Goal: Information Seeking & Learning: Find specific fact

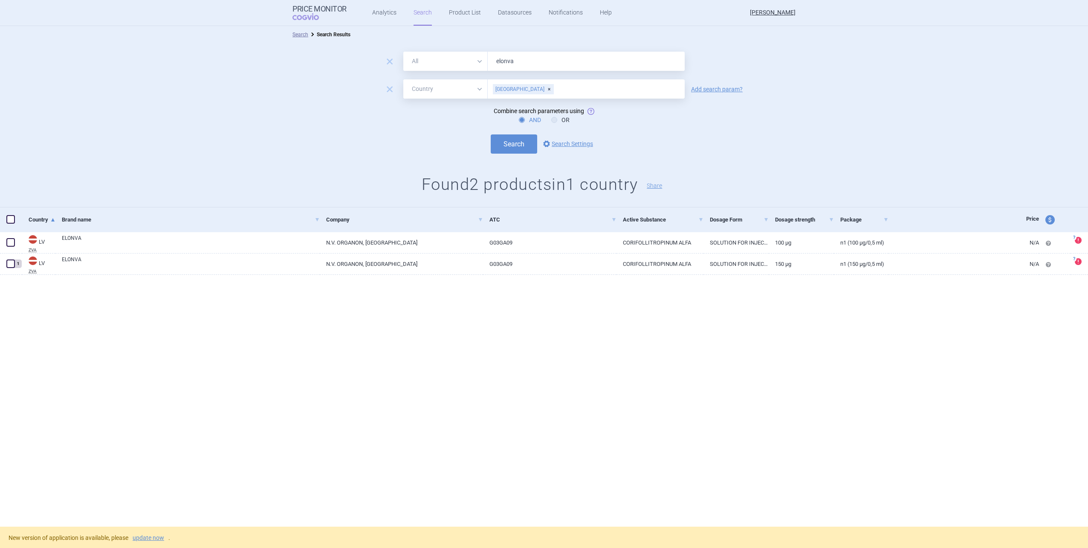
select select "country"
click at [391, 88] on span "remove" at bounding box center [390, 89] width 12 height 12
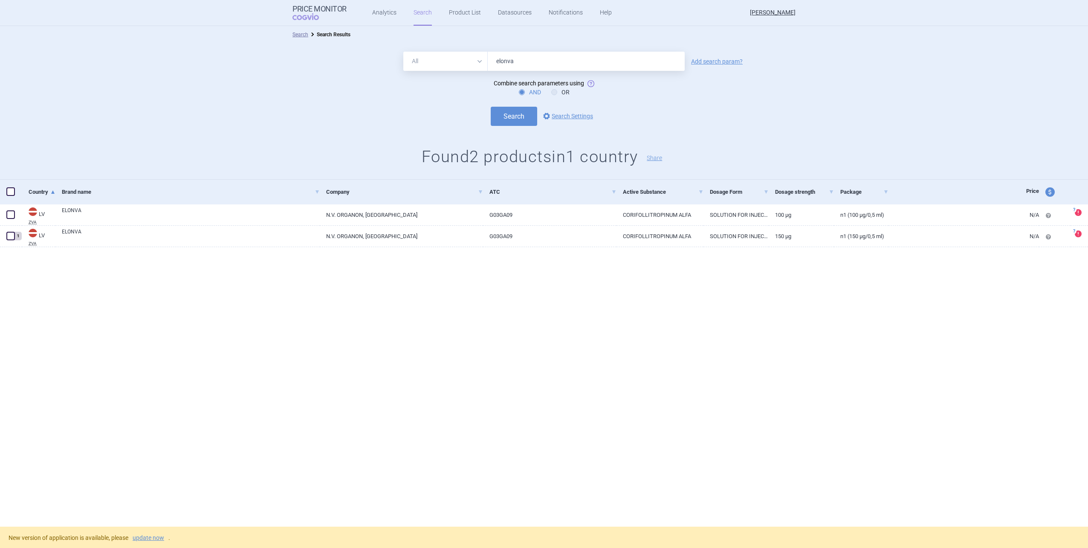
drag, startPoint x: 520, startPoint y: 64, endPoint x: 455, endPoint y: 72, distance: 65.3
click at [455, 72] on form "All Brand Name ATC Company Active Substance Country Newer than elonva Add searc…" at bounding box center [544, 89] width 1088 height 74
type input "orgalutran"
click at [716, 62] on link "Add search param?" at bounding box center [717, 61] width 52 height 6
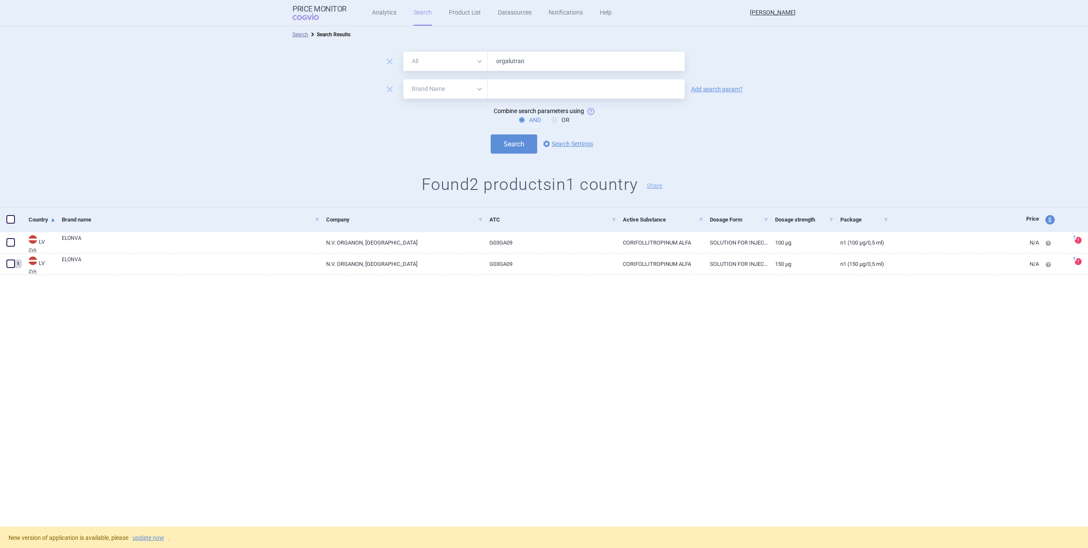
click at [414, 90] on select "All Brand Name ATC Company Active Substance Country Newer than" at bounding box center [445, 88] width 84 height 19
click at [403, 79] on select "All Brand Name ATC Company Active Substance Country Newer than" at bounding box center [445, 88] width 84 height 19
drag, startPoint x: 434, startPoint y: 93, endPoint x: 432, endPoint y: 99, distance: 5.8
click at [434, 93] on select "All Brand Name ATC Company Active Substance Country Newer than" at bounding box center [445, 88] width 84 height 19
select select "country"
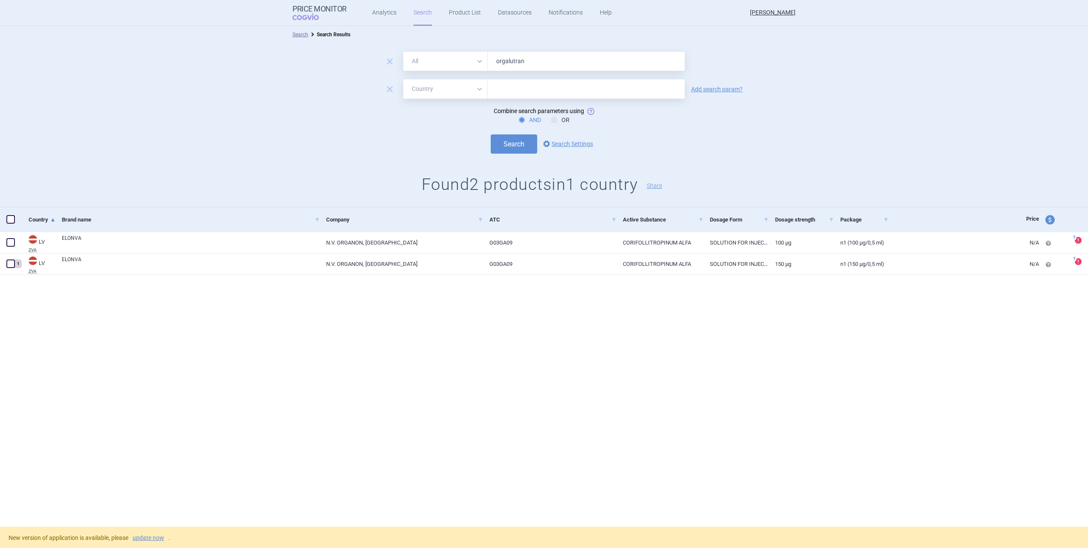
click at [403, 79] on select "All Brand Name ATC Company Active Substance Country Newer than" at bounding box center [445, 88] width 84 height 19
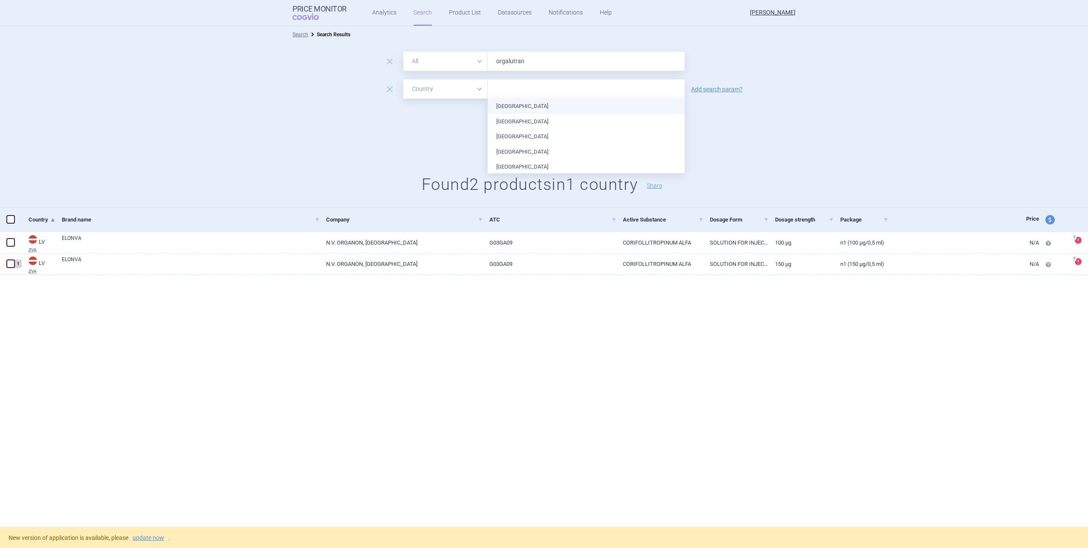
click at [507, 92] on input "text" at bounding box center [586, 89] width 188 height 11
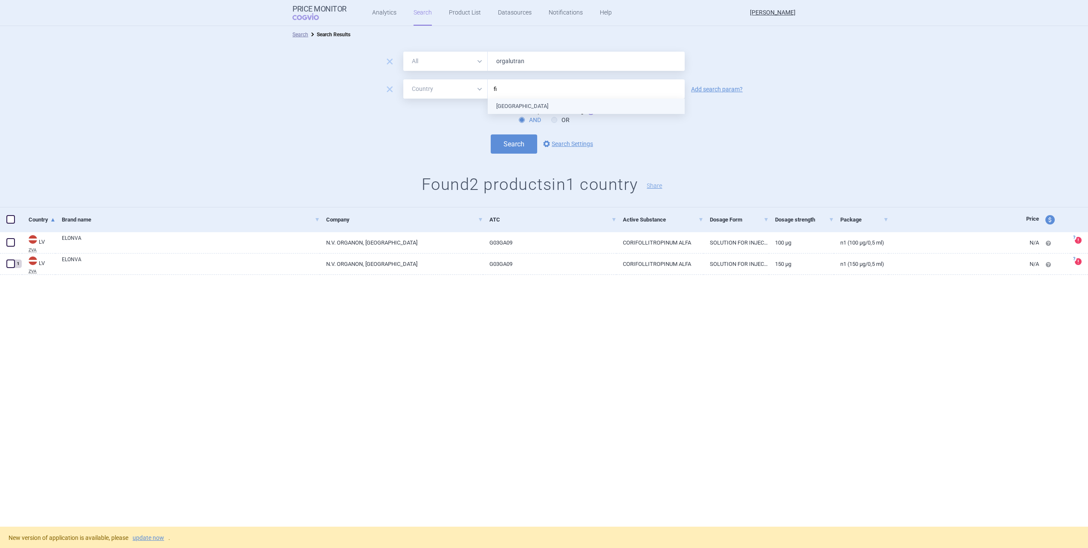
type input "fin"
click at [517, 105] on ul "[GEOGRAPHIC_DATA]" at bounding box center [586, 106] width 197 height 15
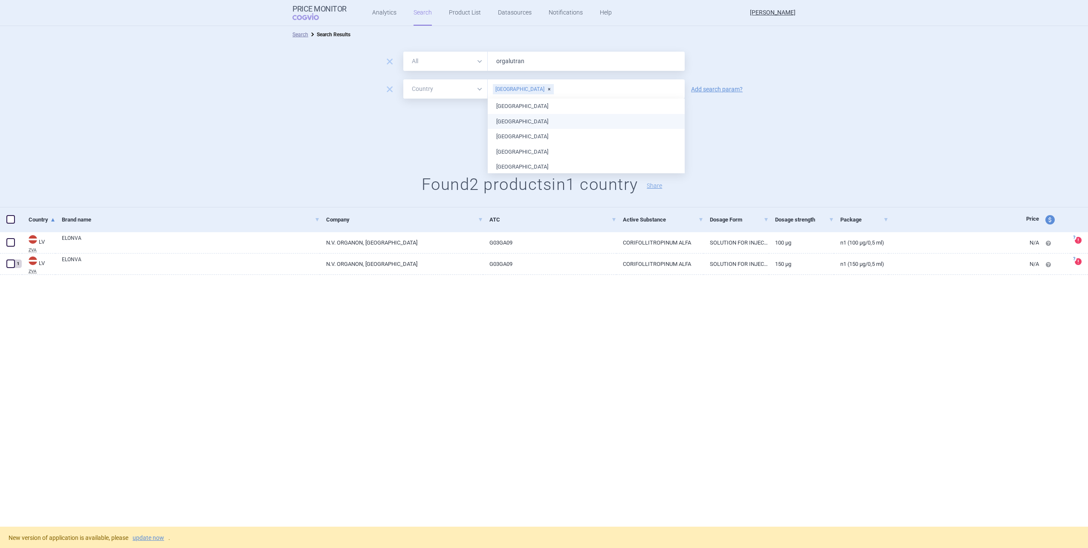
click at [456, 142] on div "Search options Search Settings" at bounding box center [544, 143] width 1088 height 19
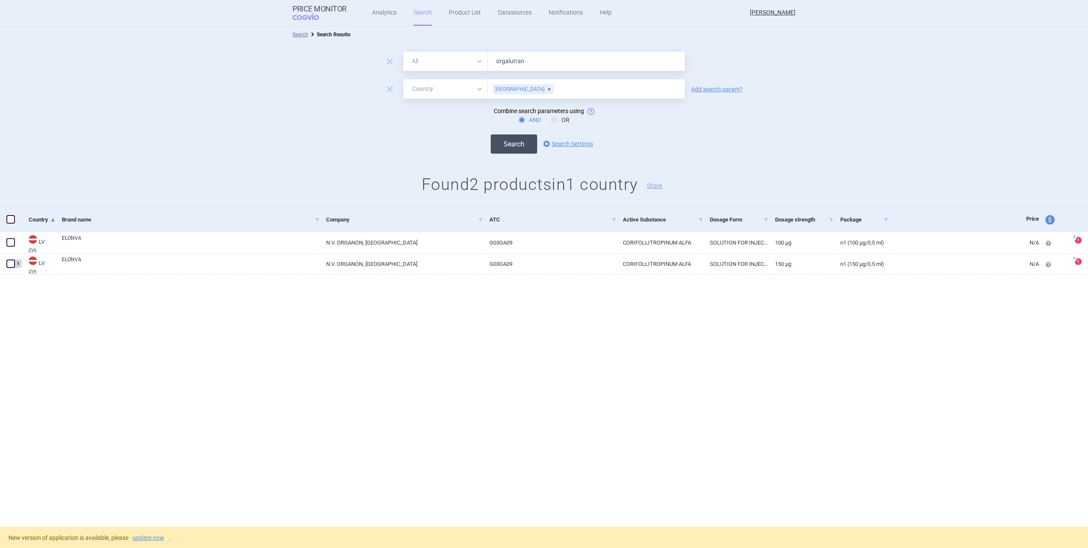
click at [520, 149] on button "Search" at bounding box center [514, 143] width 46 height 19
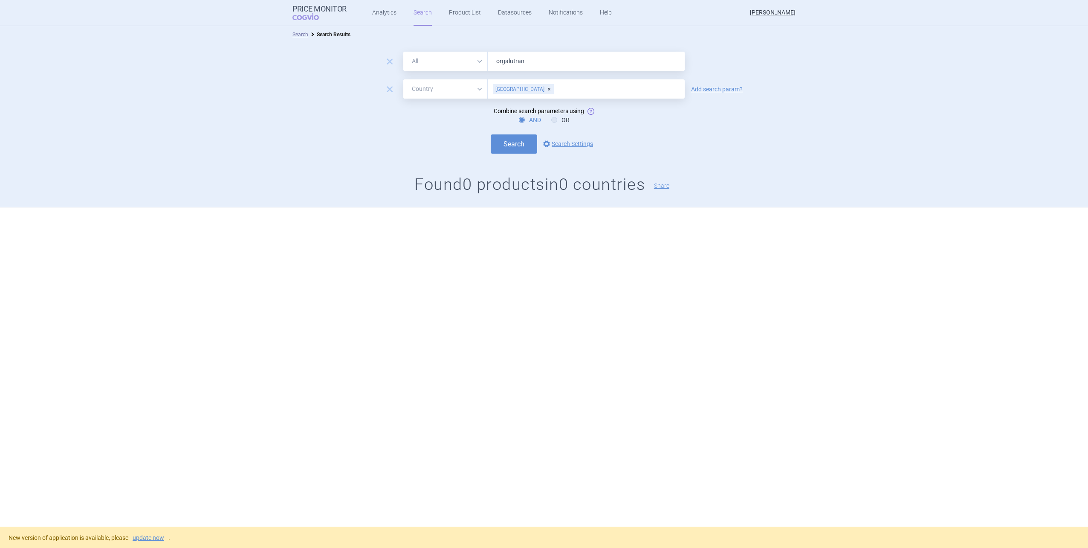
click at [513, 88] on div "[GEOGRAPHIC_DATA]" at bounding box center [523, 89] width 61 height 10
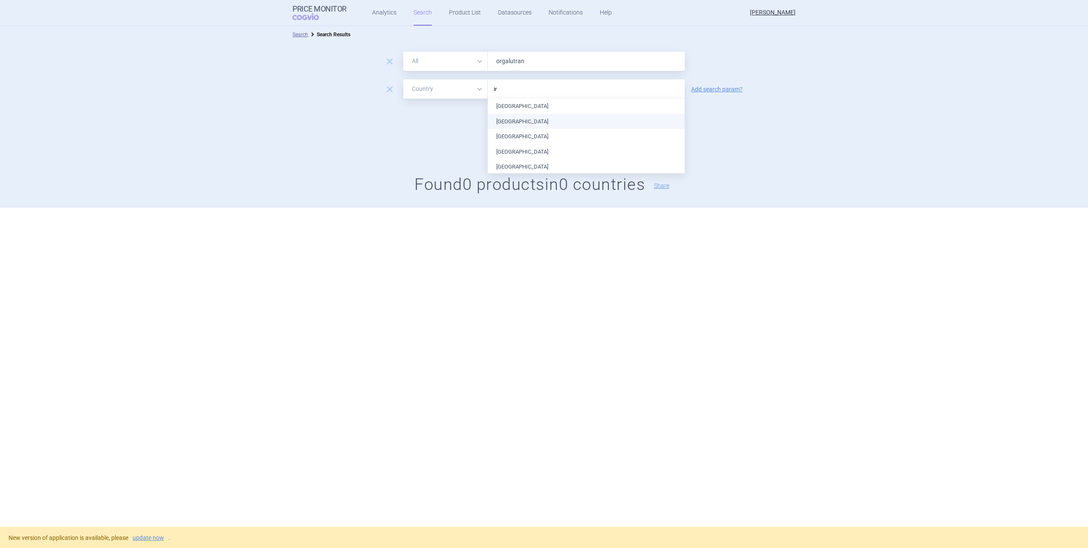
type input "ire"
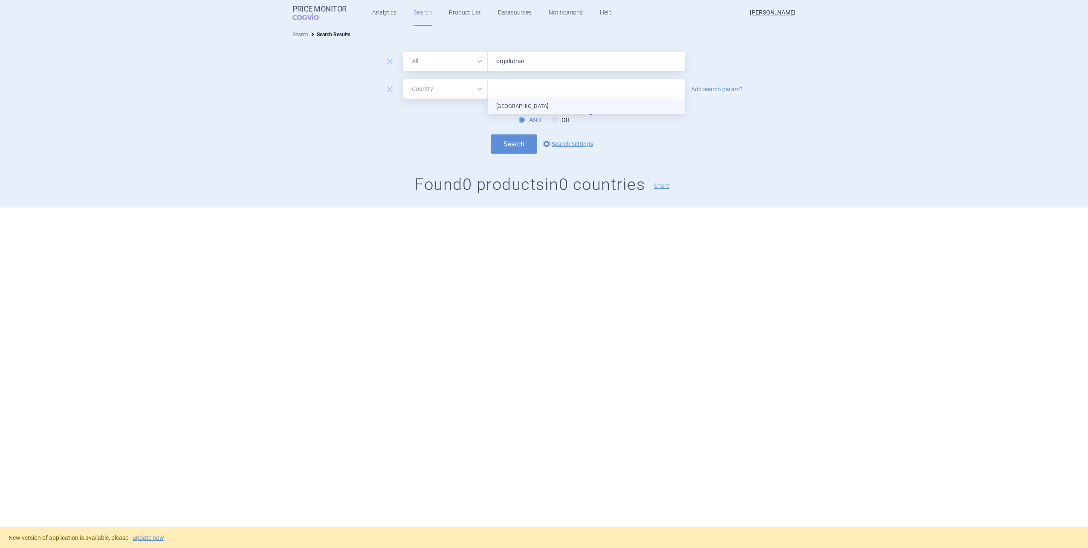
click at [516, 107] on ul "[GEOGRAPHIC_DATA]" at bounding box center [586, 106] width 197 height 15
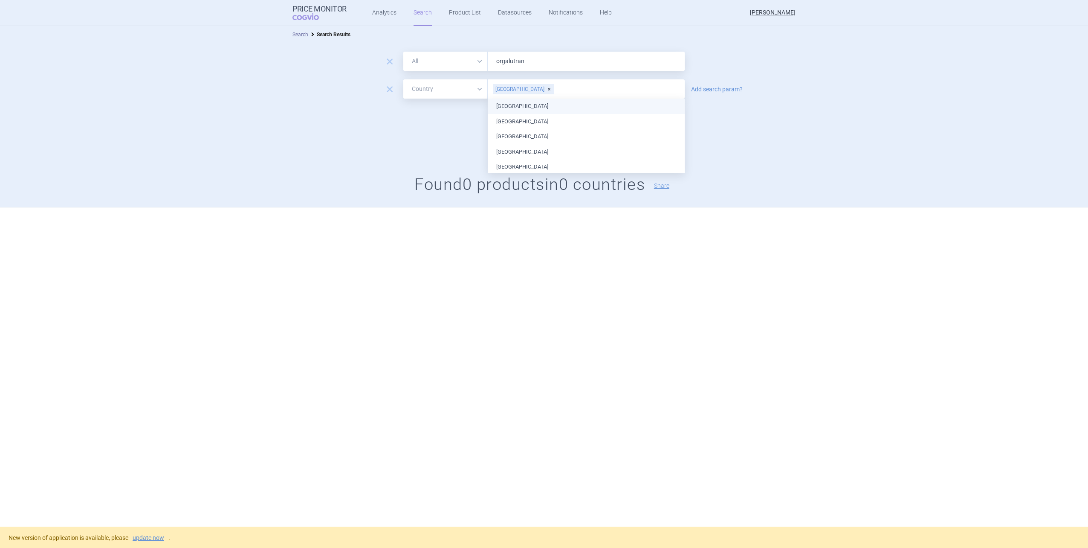
click at [425, 127] on form "remove All Brand Name ATC Company Active Substance Country Newer than orgalutra…" at bounding box center [544, 103] width 1088 height 102
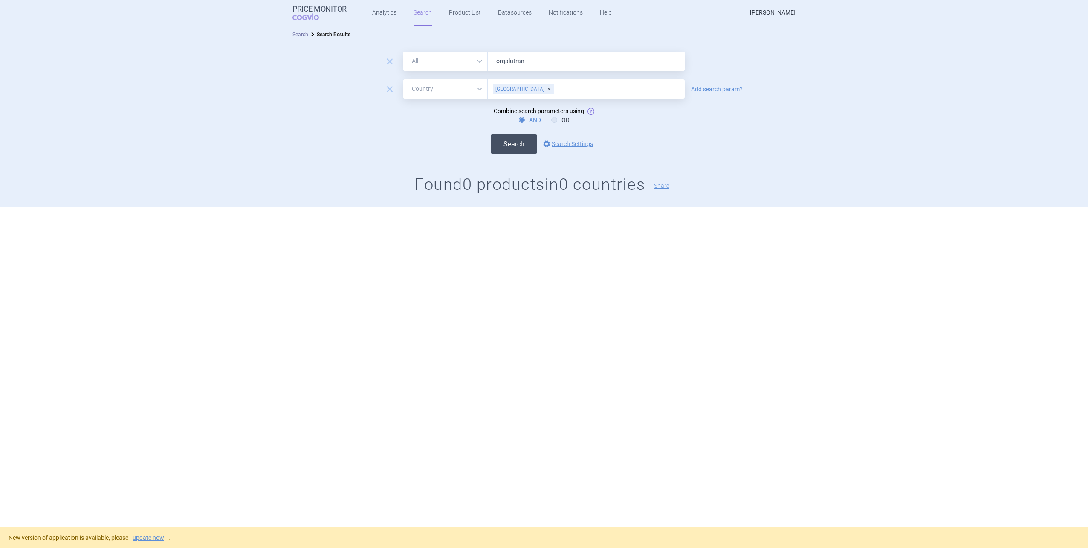
click at [529, 136] on button "Search" at bounding box center [514, 143] width 46 height 19
click at [519, 89] on div "[GEOGRAPHIC_DATA]" at bounding box center [523, 89] width 61 height 10
type input "slov"
click at [521, 104] on ul "Slovakia Slovenia" at bounding box center [586, 114] width 197 height 30
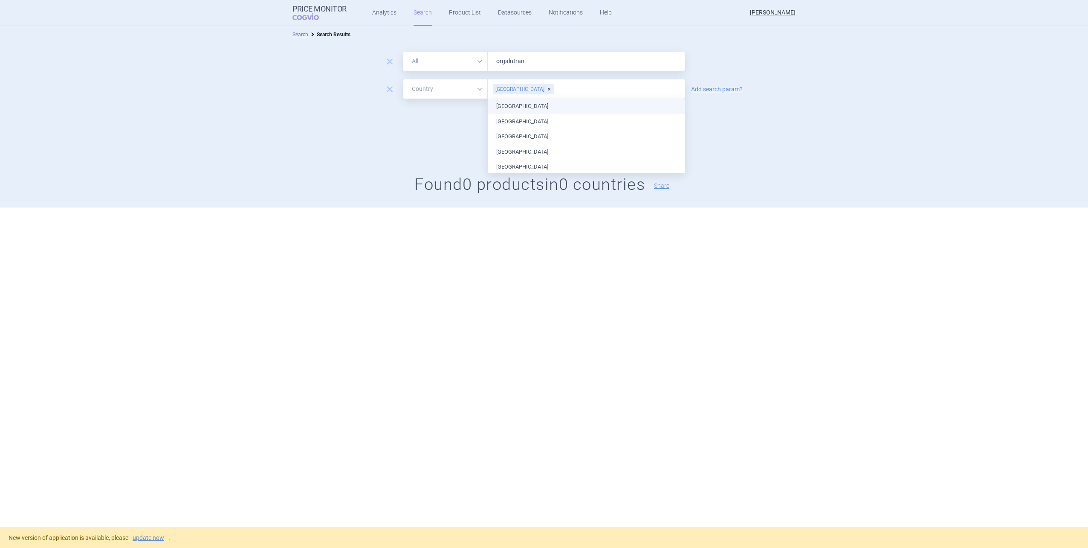
click at [407, 126] on form "remove All Brand Name ATC Company Active Substance Country Newer than orgalutra…" at bounding box center [544, 103] width 1088 height 102
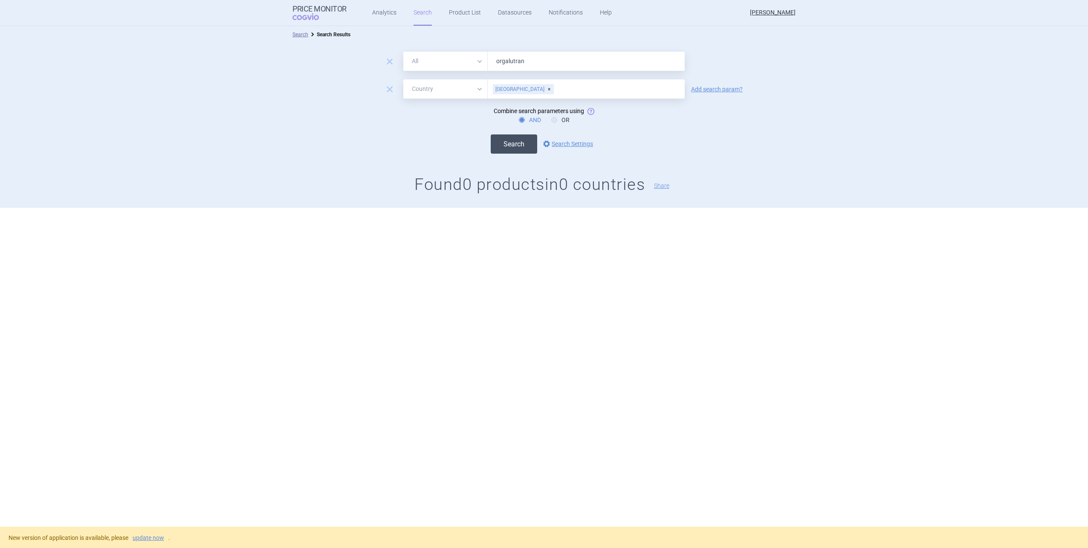
click at [500, 147] on button "Search" at bounding box center [514, 143] width 46 height 19
click at [144, 535] on link "update now" at bounding box center [149, 537] width 32 height 6
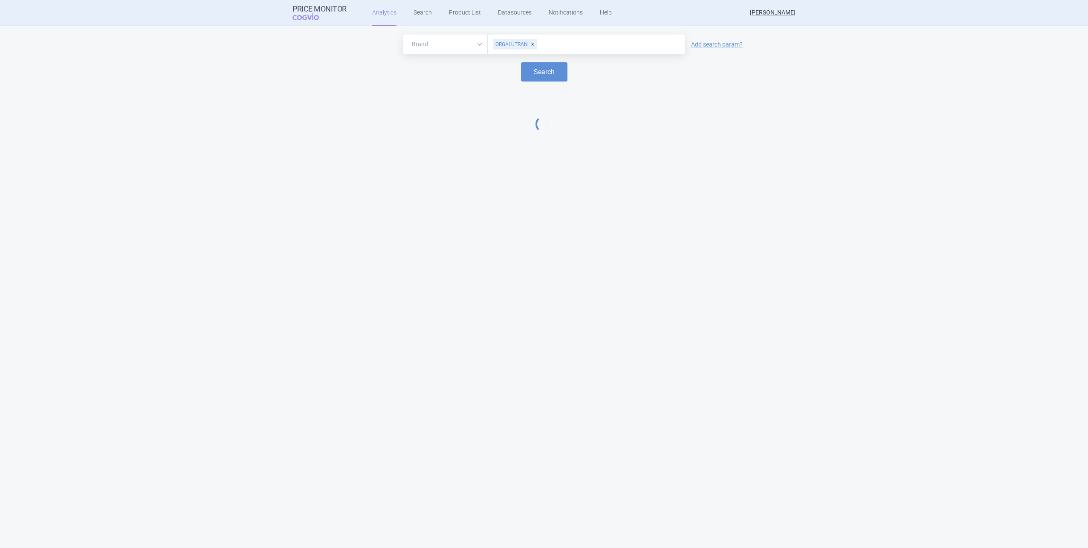
select select "EUR"
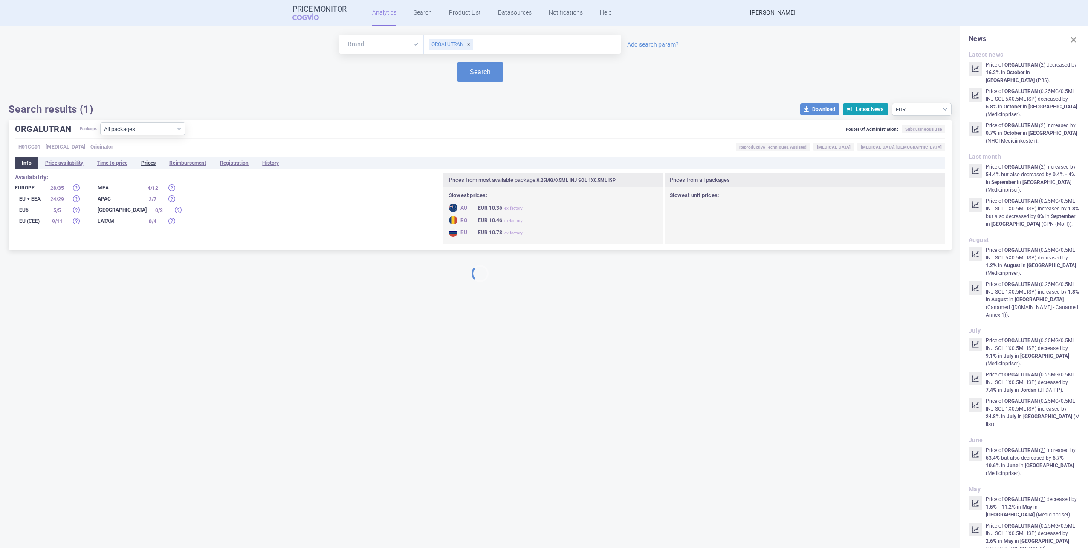
click at [147, 161] on li "Prices" at bounding box center [148, 163] width 28 height 12
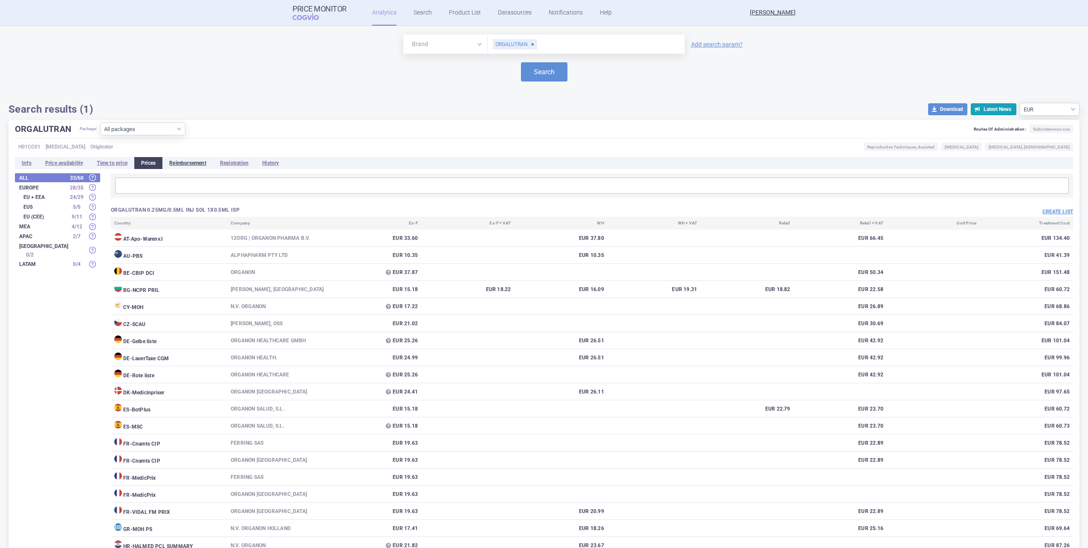
click at [196, 164] on li "Reimbursement" at bounding box center [187, 163] width 51 height 12
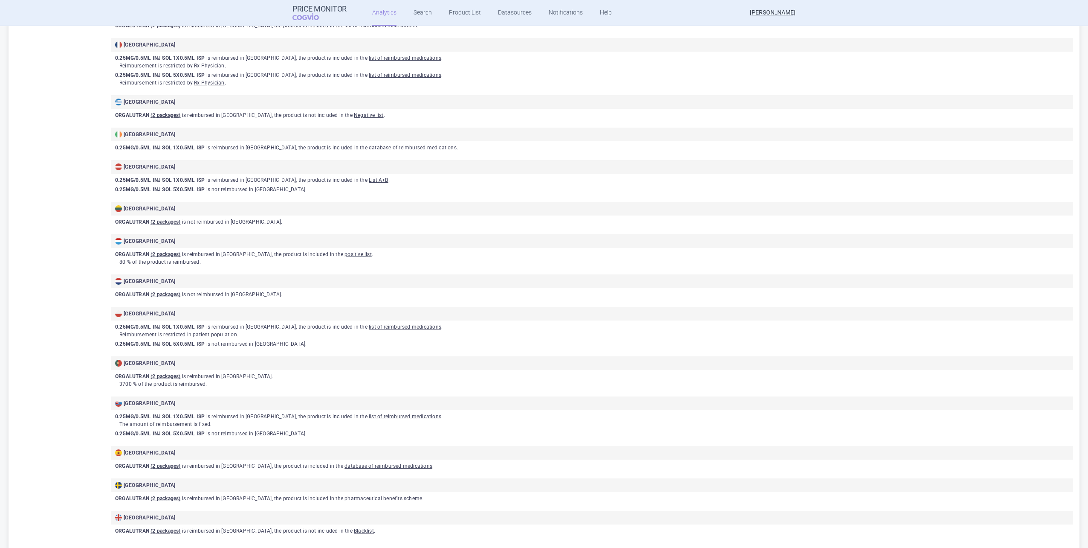
scroll to position [486, 0]
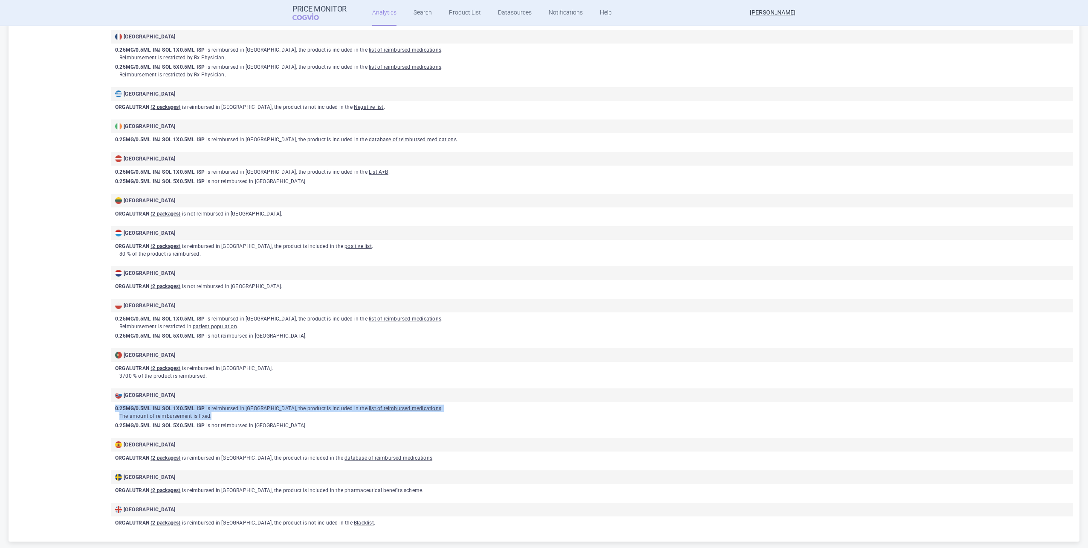
drag, startPoint x: 214, startPoint y: 416, endPoint x: 107, endPoint y: 409, distance: 106.4
click at [107, 409] on div "Austria ORGALUTRAN ( 2 packages ) is not reimbursed in [GEOGRAPHIC_DATA] . Belg…" at bounding box center [586, 106] width 973 height 839
drag, startPoint x: 107, startPoint y: 409, endPoint x: 176, endPoint y: 411, distance: 68.3
click at [176, 411] on p "0.25MG/0.5ML INJ SOL 1X0.5ML ISP is reimbursed in [GEOGRAPHIC_DATA] , the produ…" at bounding box center [594, 408] width 958 height 8
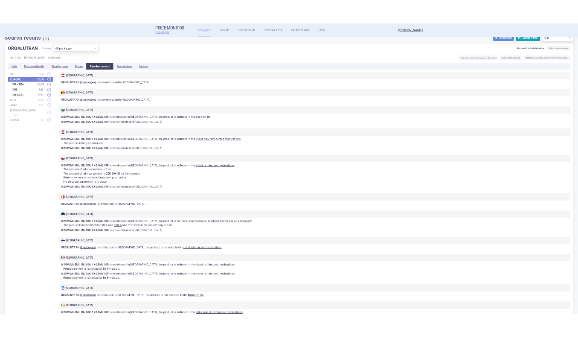
scroll to position [0, 0]
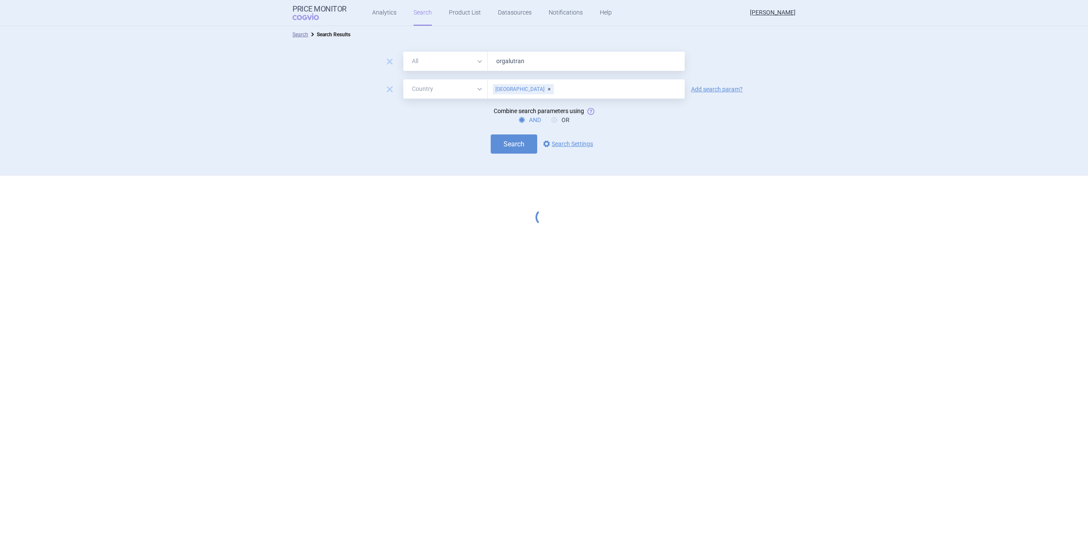
select select "country"
